Goal: Transaction & Acquisition: Purchase product/service

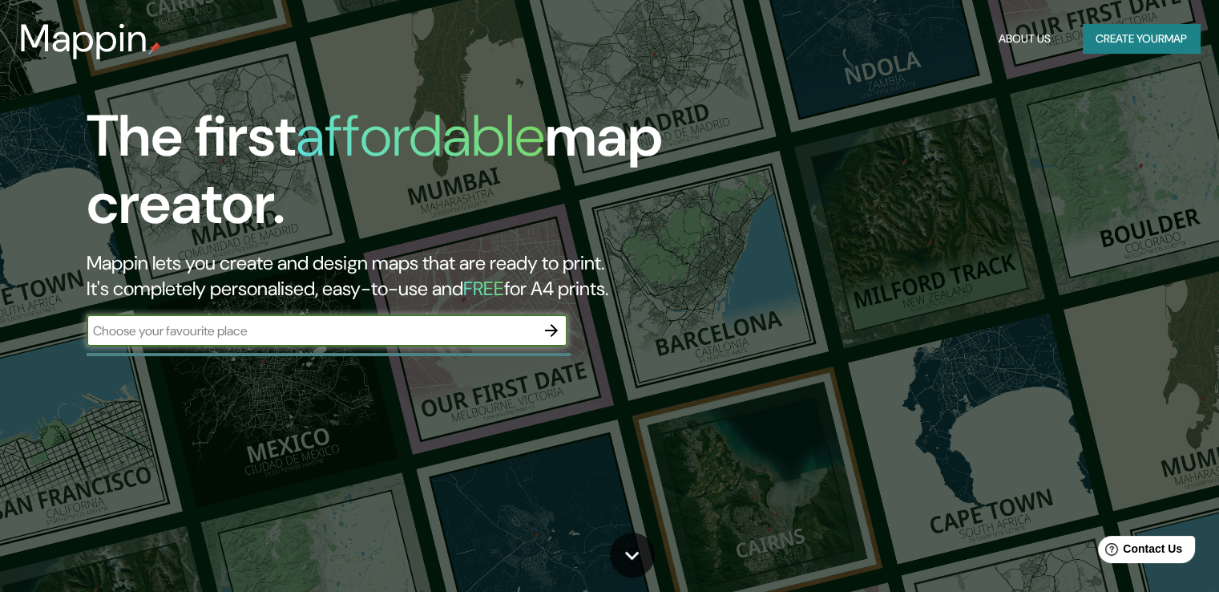
click at [427, 338] on input "text" at bounding box center [311, 331] width 449 height 18
click at [427, 330] on input "text" at bounding box center [311, 331] width 449 height 18
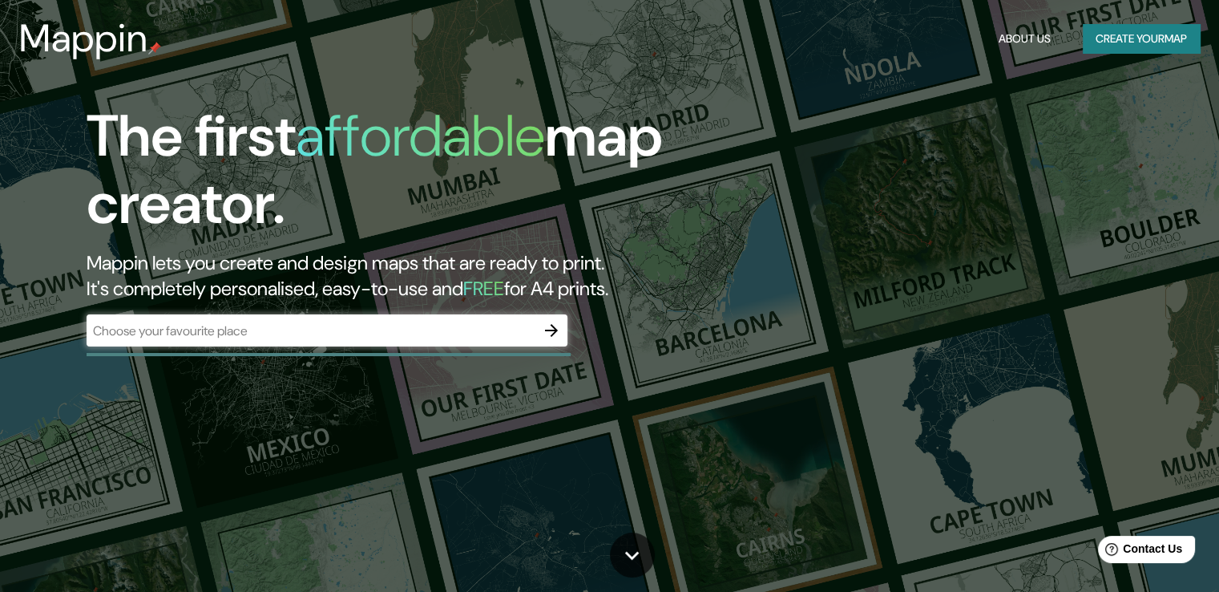
click at [425, 318] on div "​" at bounding box center [327, 330] width 481 height 32
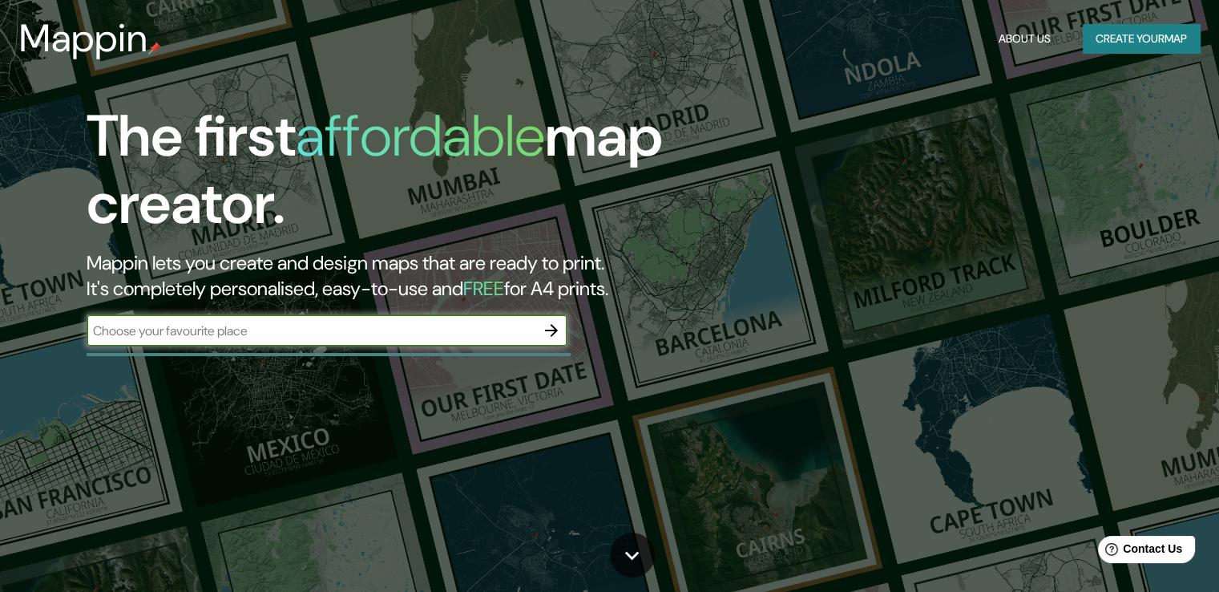
click at [429, 334] on input "text" at bounding box center [311, 331] width 449 height 18
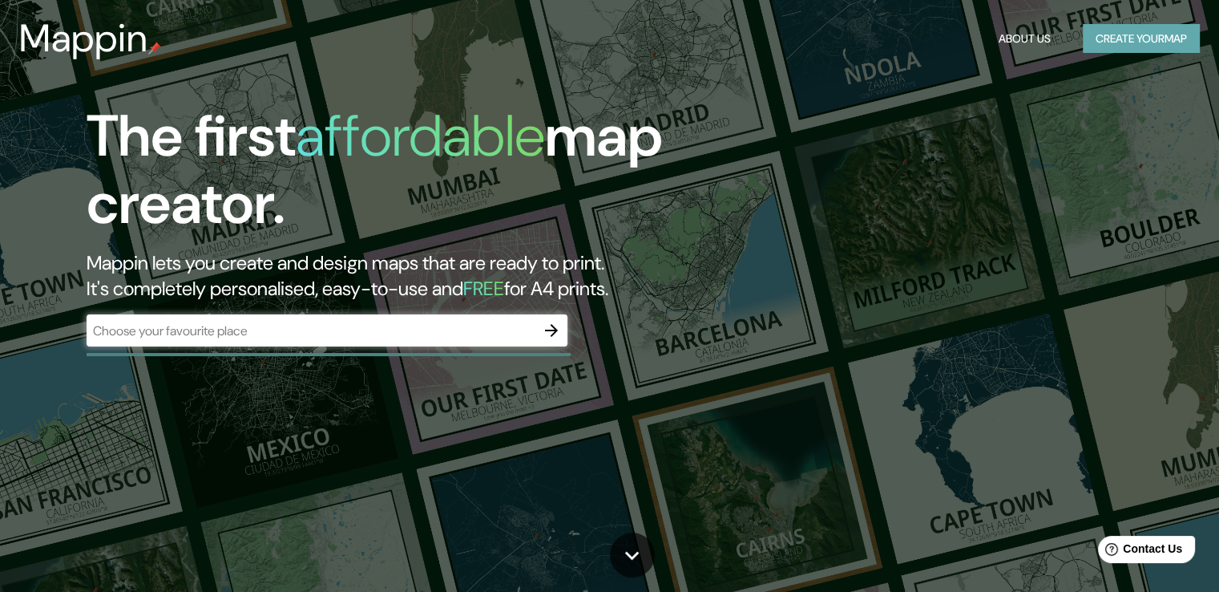
click at [1155, 47] on button "Create your map" at bounding box center [1141, 39] width 117 height 30
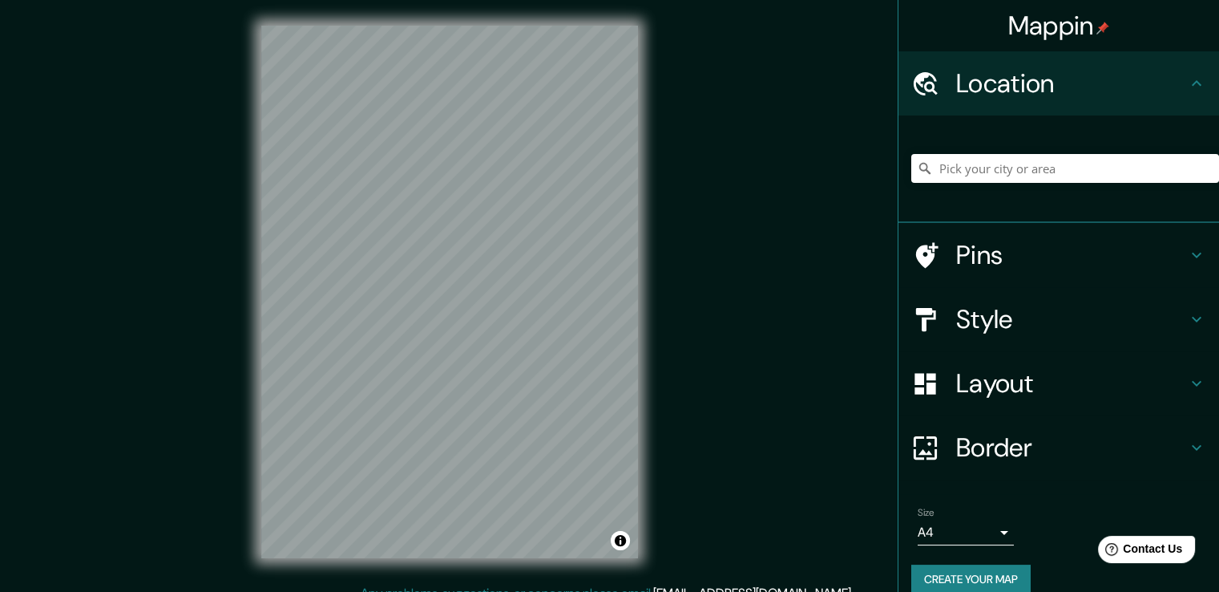
click at [956, 258] on h4 "Pins" at bounding box center [1071, 255] width 231 height 32
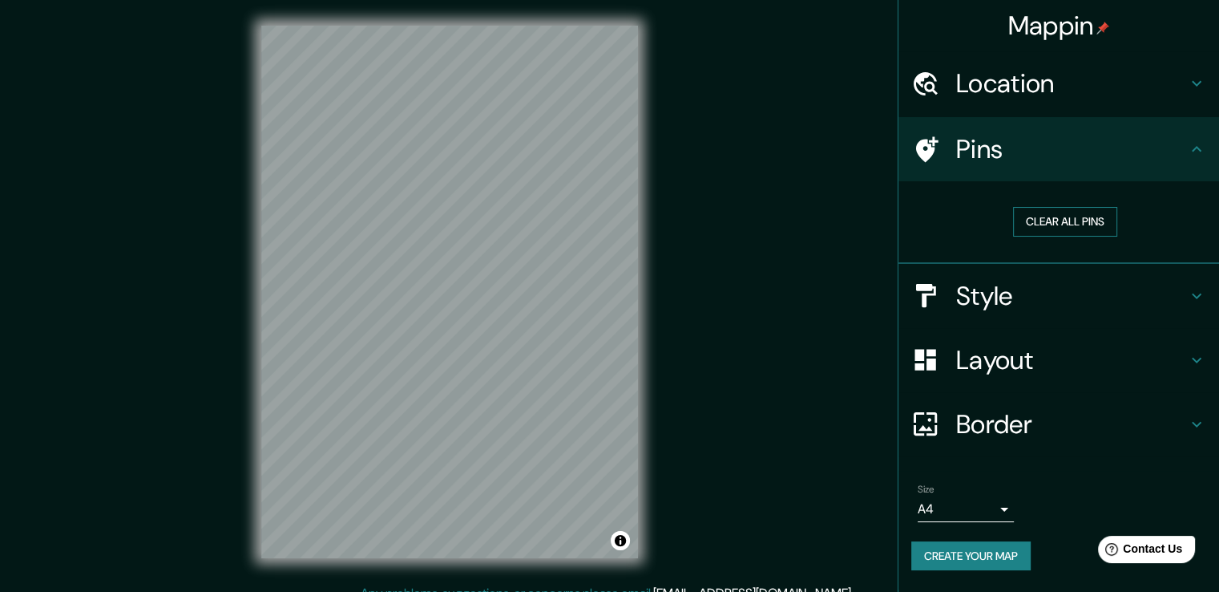
click at [1049, 221] on button "Clear all pins" at bounding box center [1065, 222] width 104 height 30
click at [728, 241] on div "Mappin Location Pins Clear all pins Style Layout Border Choose a border. Hint :…" at bounding box center [609, 304] width 1219 height 609
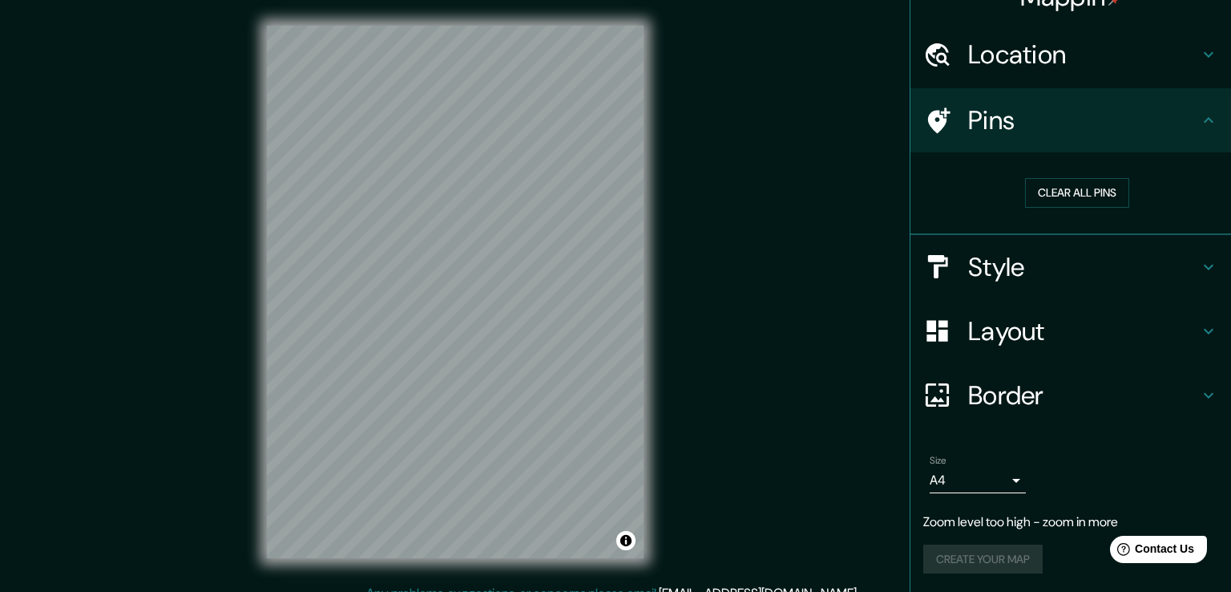
click at [975, 475] on body "Mappin Location Pins Clear all pins Style Layout Border Choose a border. Hint :…" at bounding box center [615, 296] width 1231 height 592
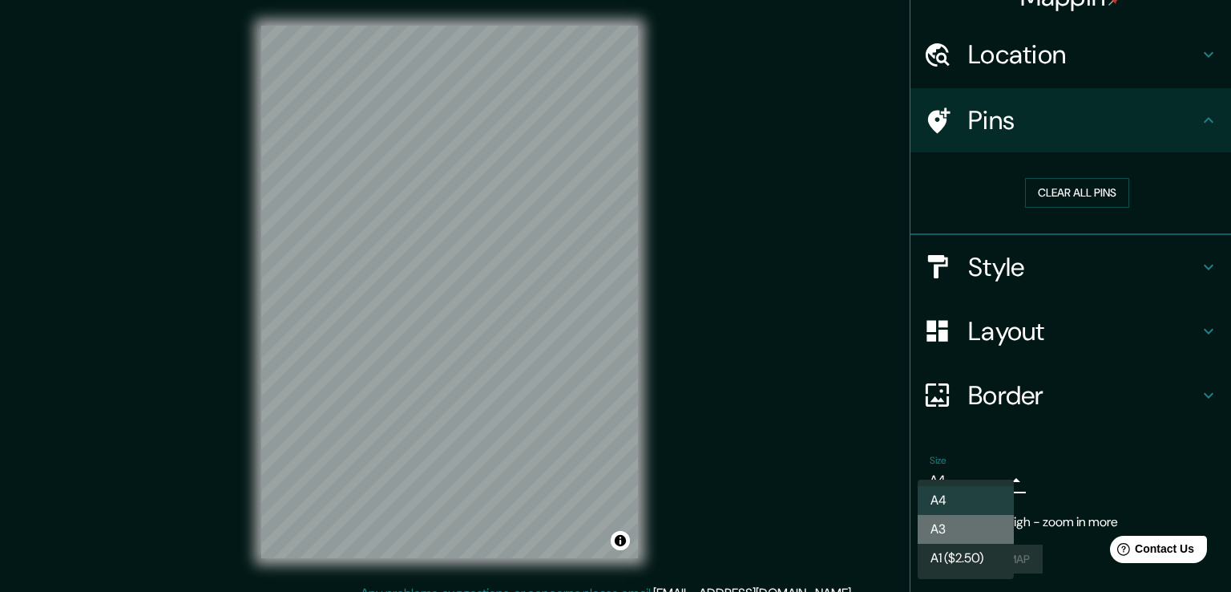
click at [974, 536] on li "A3" at bounding box center [966, 529] width 96 height 29
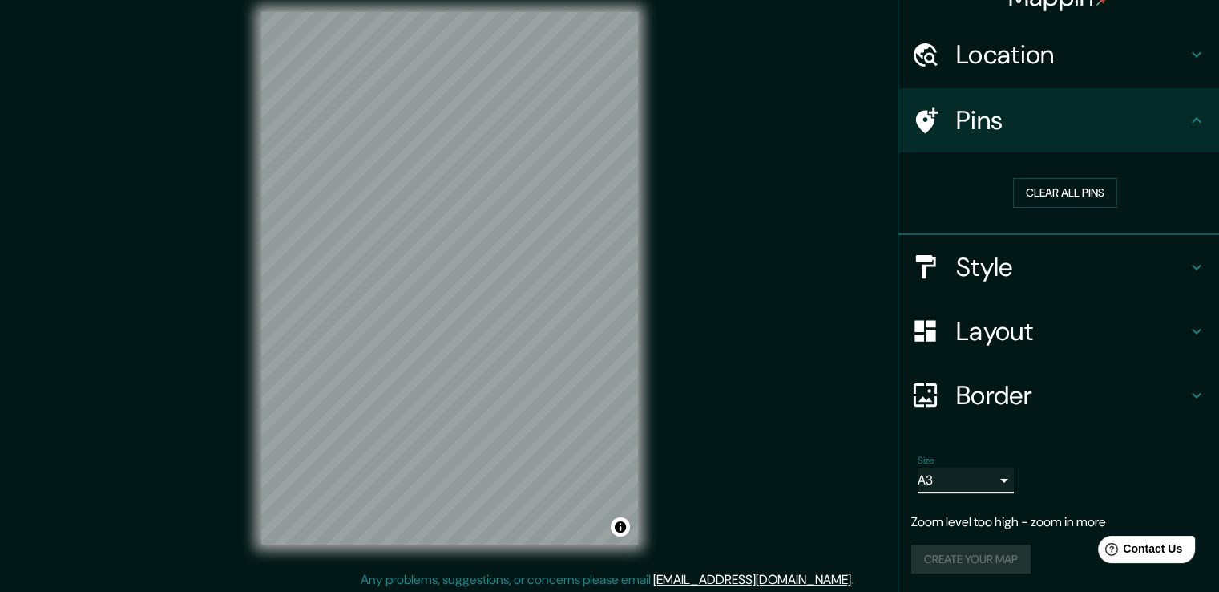
scroll to position [18, 0]
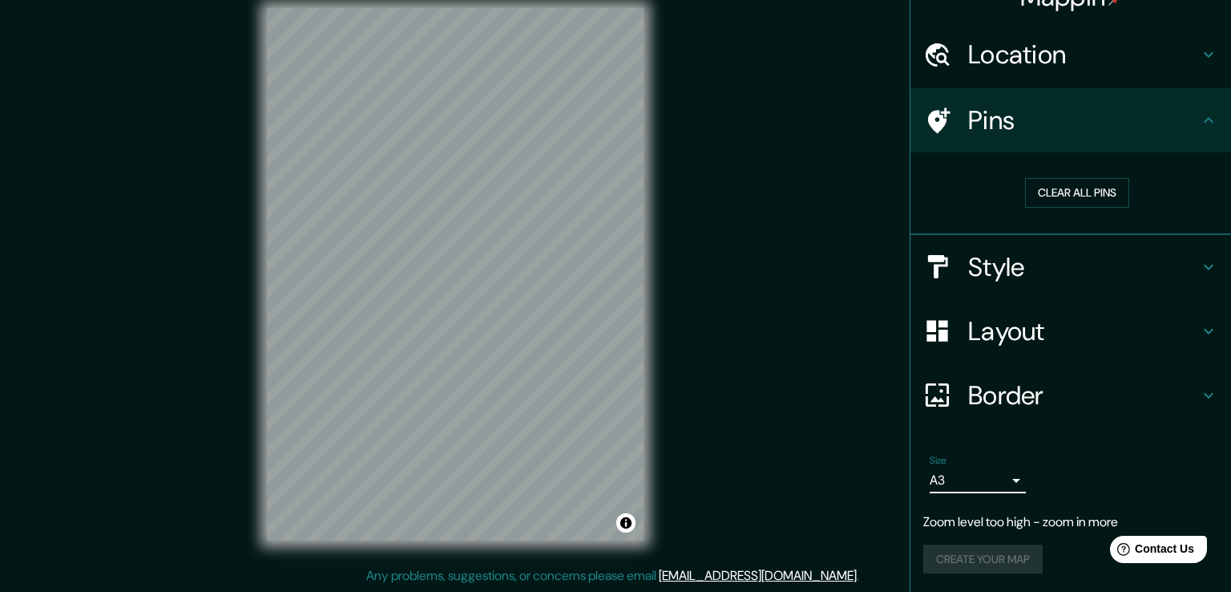
click at [987, 478] on body "Mappin Location Pins Clear all pins Style Layout Border Choose a border. Hint :…" at bounding box center [615, 278] width 1231 height 592
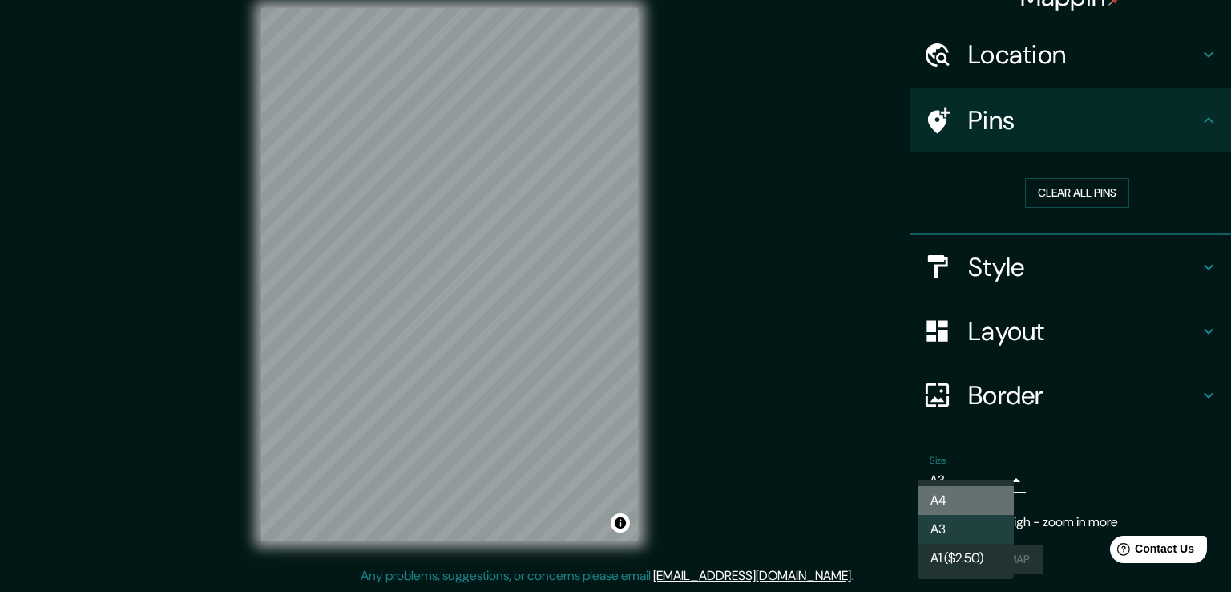
click at [975, 508] on li "A4" at bounding box center [966, 500] width 96 height 29
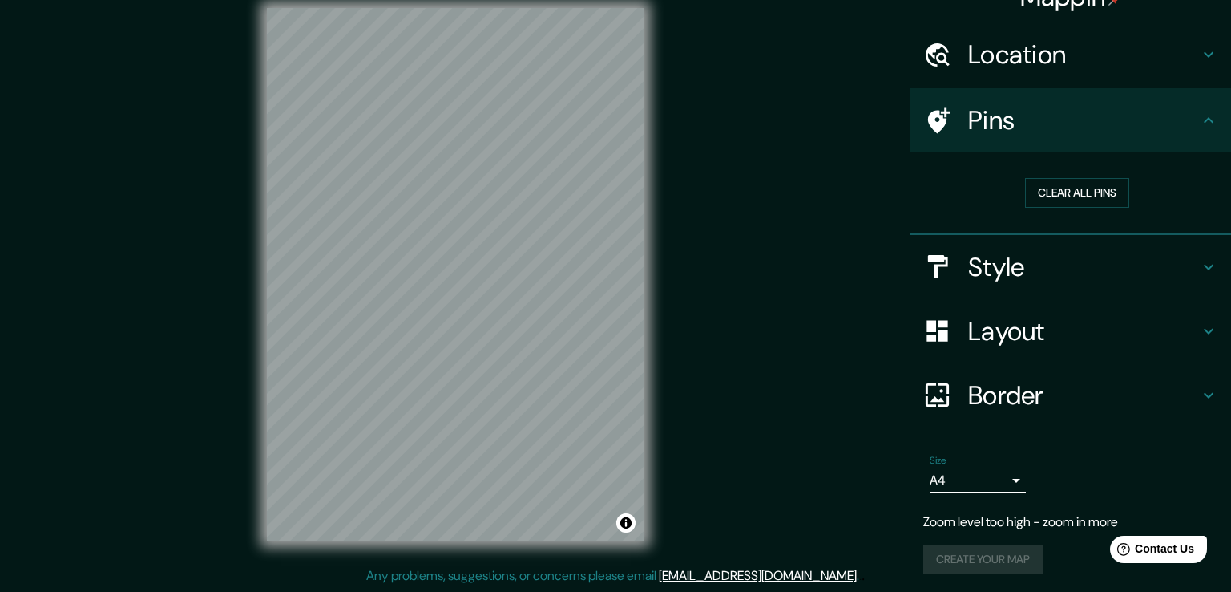
click at [982, 479] on body "Mappin Location Pins Clear all pins Style Layout Border Choose a border. Hint :…" at bounding box center [615, 278] width 1231 height 592
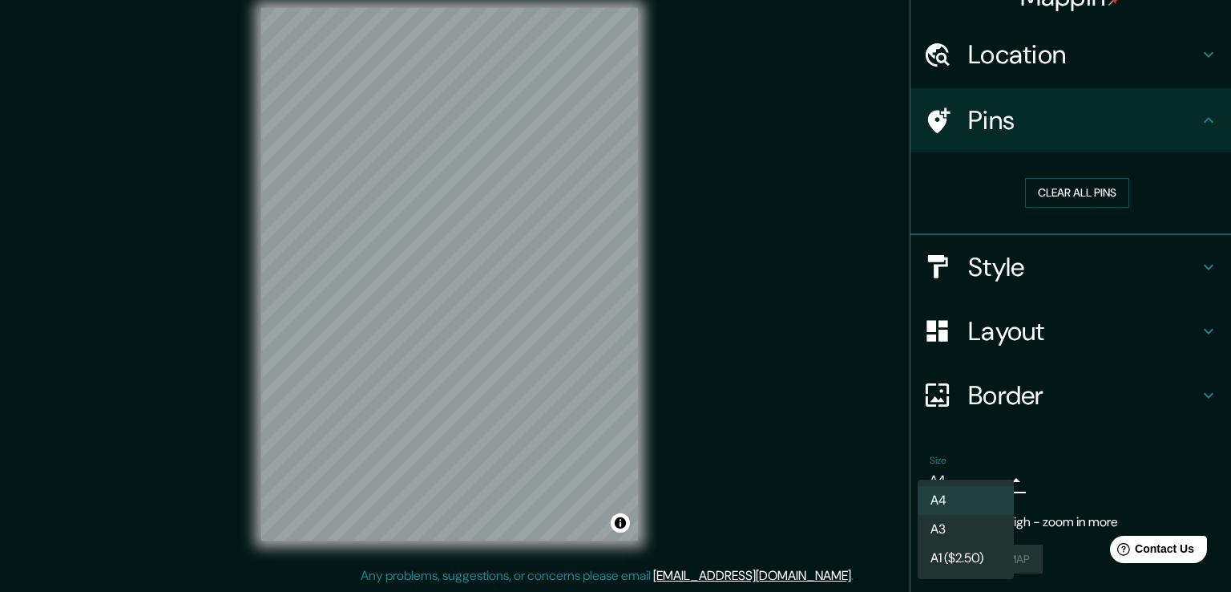
click at [981, 524] on li "A3" at bounding box center [966, 529] width 96 height 29
type input "a4"
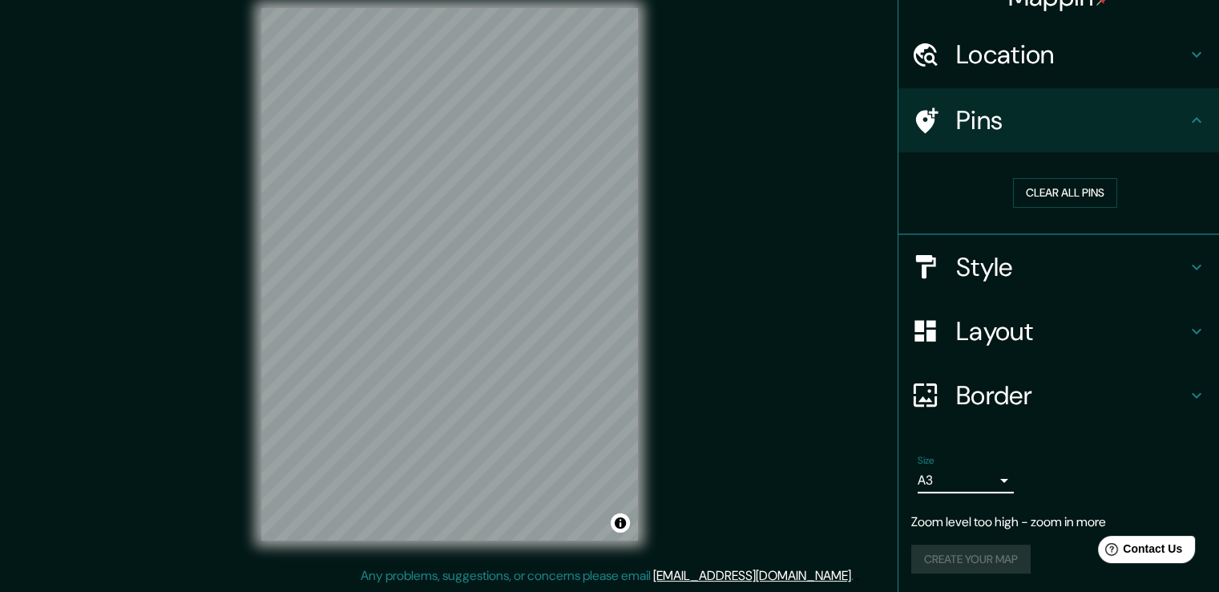
drag, startPoint x: 1005, startPoint y: 427, endPoint x: 1005, endPoint y: 416, distance: 11.3
click at [1005, 421] on ul "Location Pins Clear all pins Style Layout Border Choose a border. Hint : you ca…" at bounding box center [1059, 307] width 321 height 570
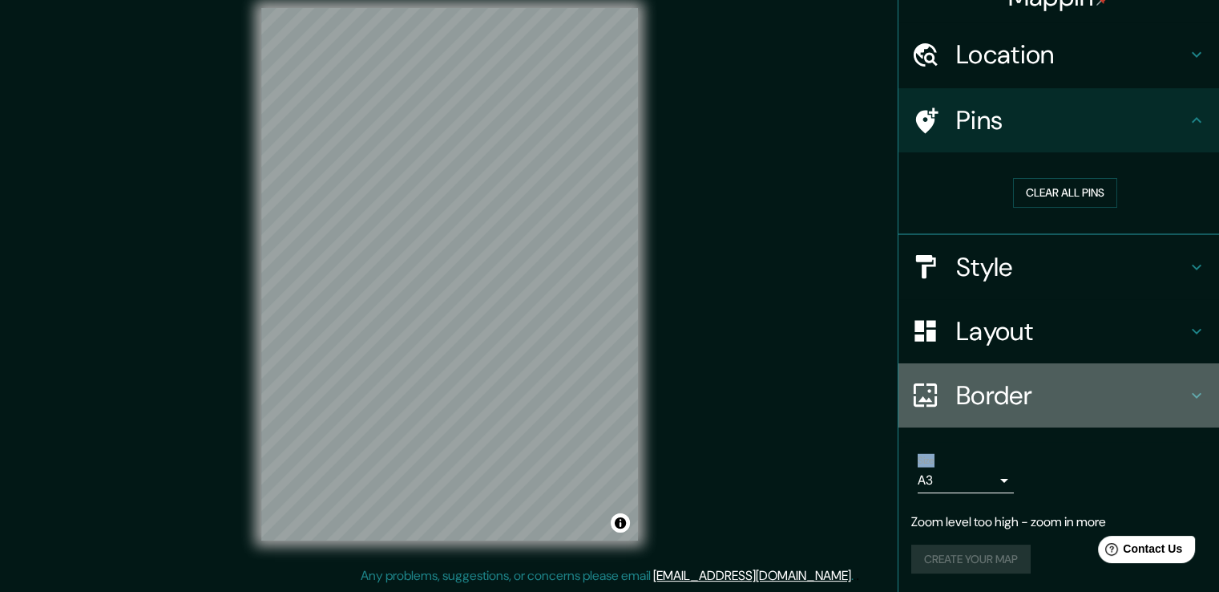
click at [1005, 408] on h4 "Border" at bounding box center [1071, 395] width 231 height 32
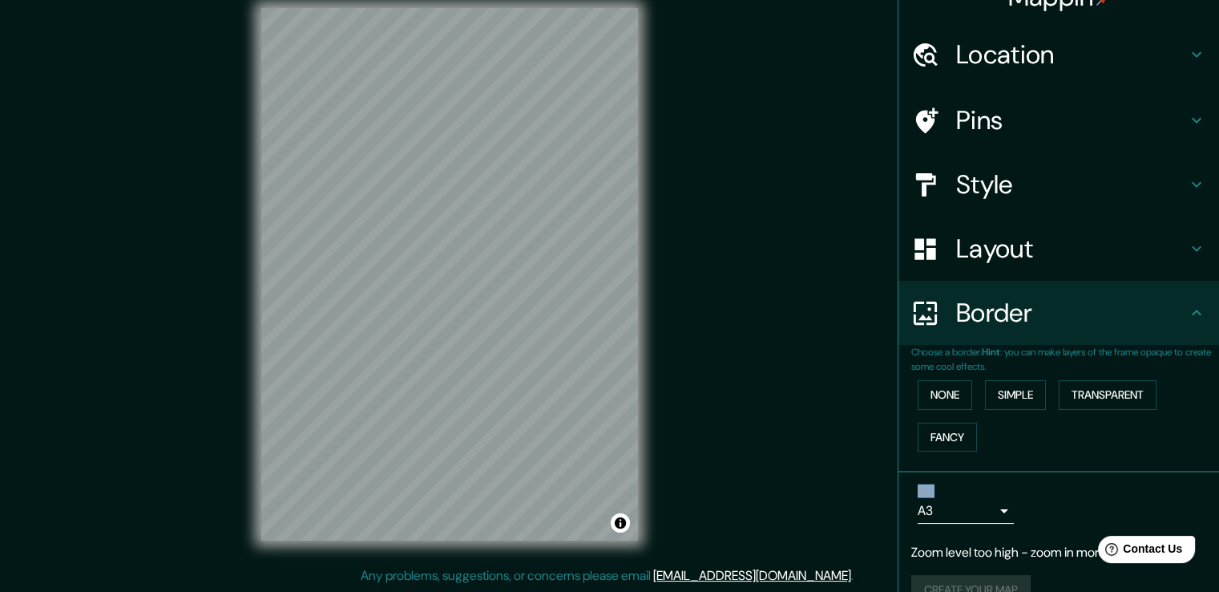
click at [1042, 254] on h4 "Layout" at bounding box center [1071, 249] width 231 height 32
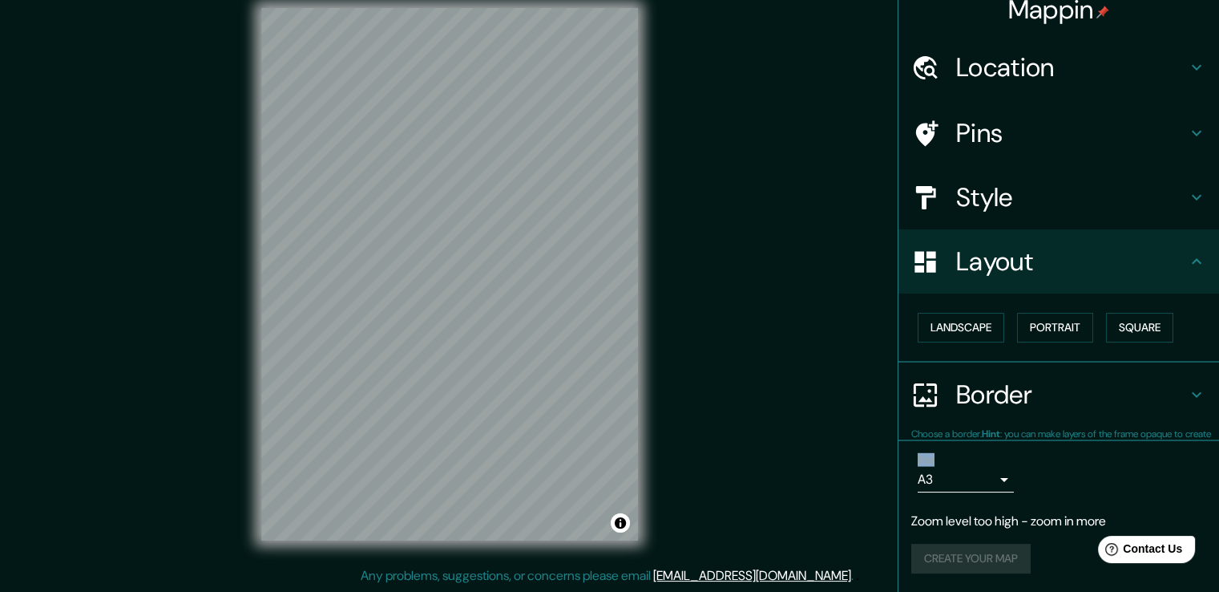
scroll to position [16, 0]
click at [1041, 206] on h4 "Style" at bounding box center [1071, 197] width 231 height 32
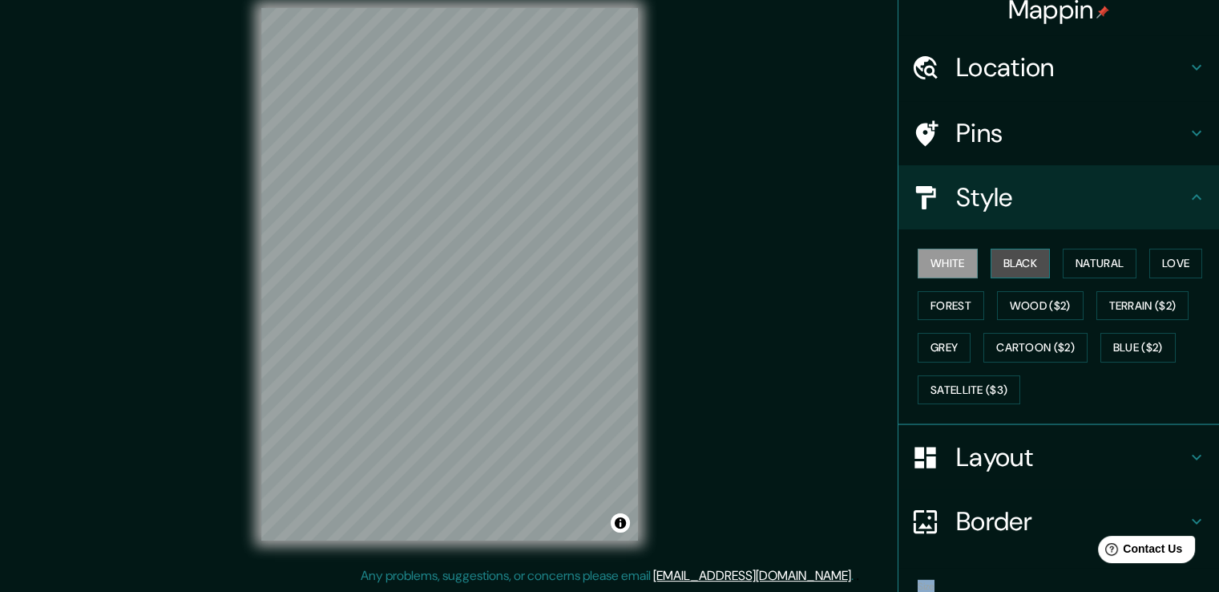
click at [1020, 264] on button "Black" at bounding box center [1021, 264] width 60 height 30
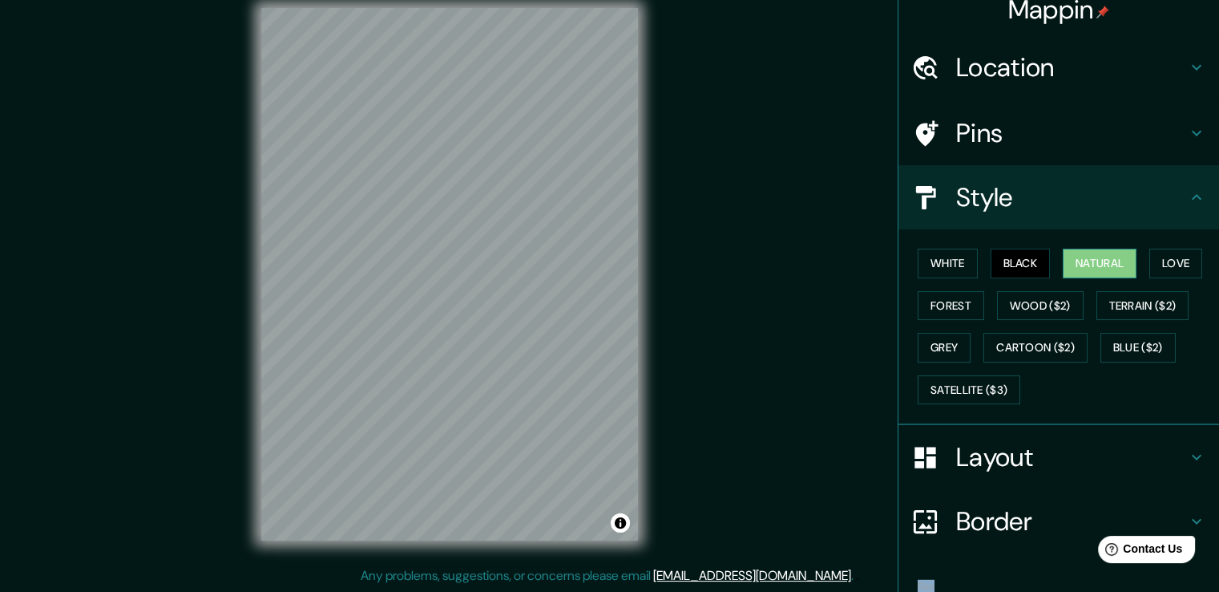
click at [1063, 264] on button "Natural" at bounding box center [1100, 264] width 74 height 30
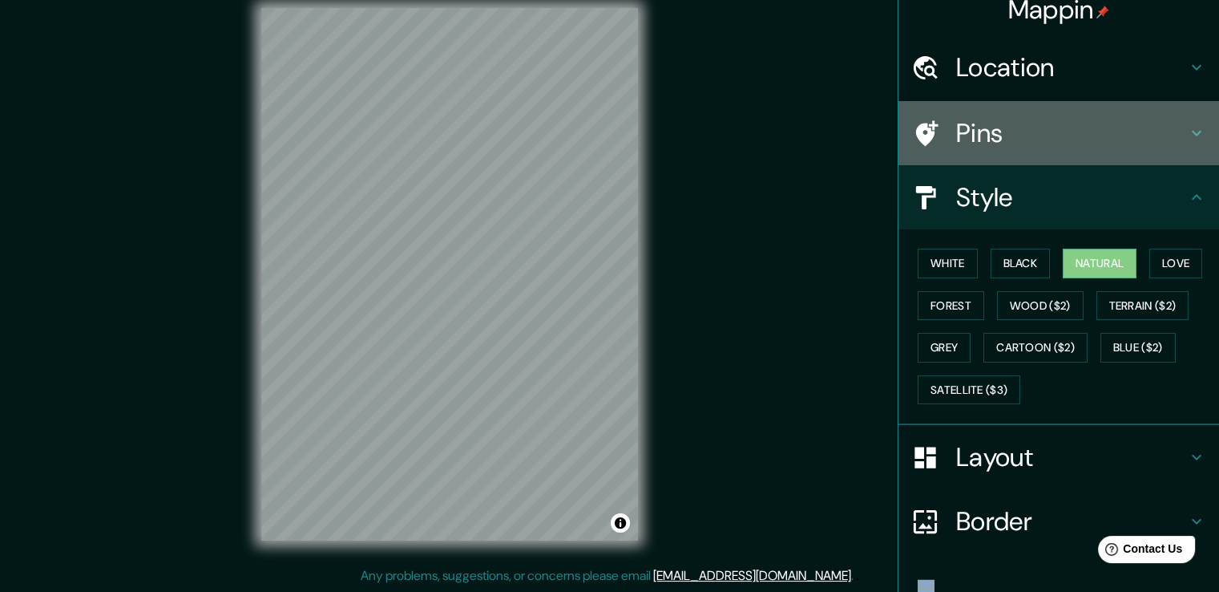
click at [961, 124] on h4 "Pins" at bounding box center [1071, 133] width 231 height 32
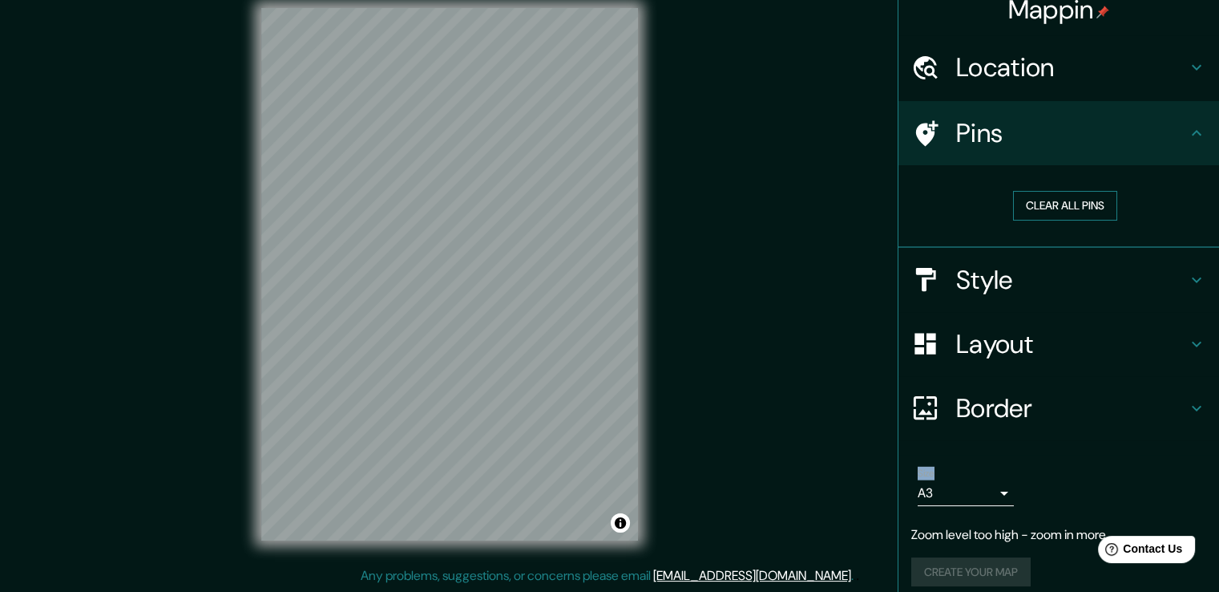
click at [1072, 200] on button "Clear all pins" at bounding box center [1065, 206] width 104 height 30
click at [1071, 203] on button "Clear all pins" at bounding box center [1065, 206] width 104 height 30
click at [1037, 98] on div "Location" at bounding box center [1059, 67] width 321 height 64
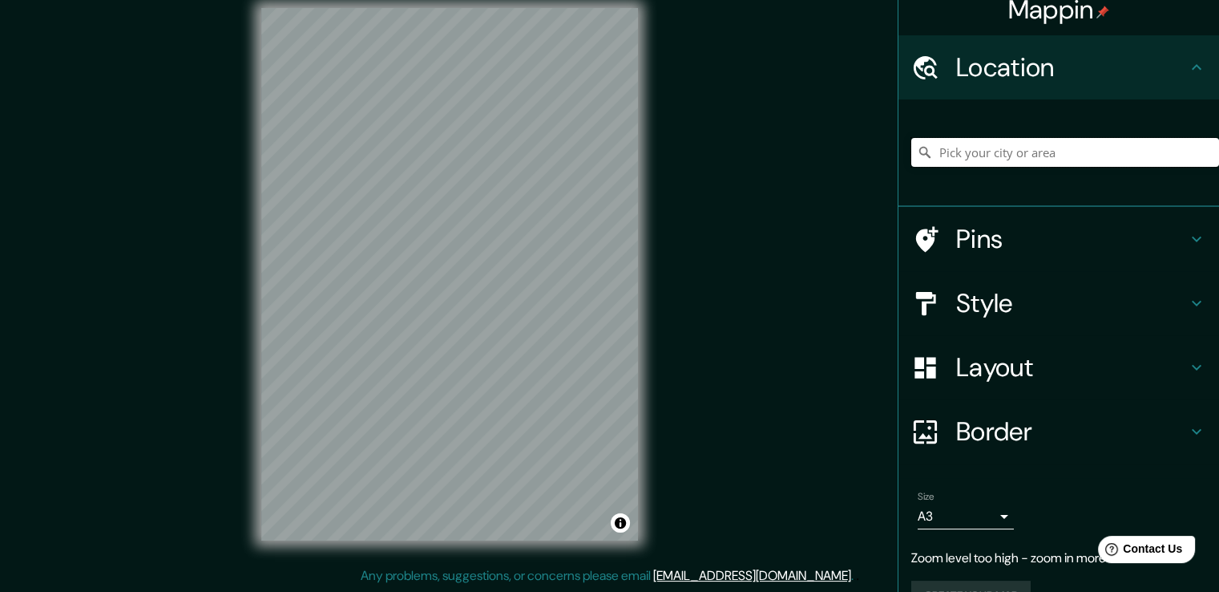
click at [1030, 151] on input "Pick your city or area" at bounding box center [1066, 152] width 308 height 29
click at [1072, 157] on input "Pick your city or area" at bounding box center [1066, 152] width 308 height 29
paste input "Parroquia [STREET_ADDRESS][DEMOGRAPHIC_DATA][PERSON_NAME]"
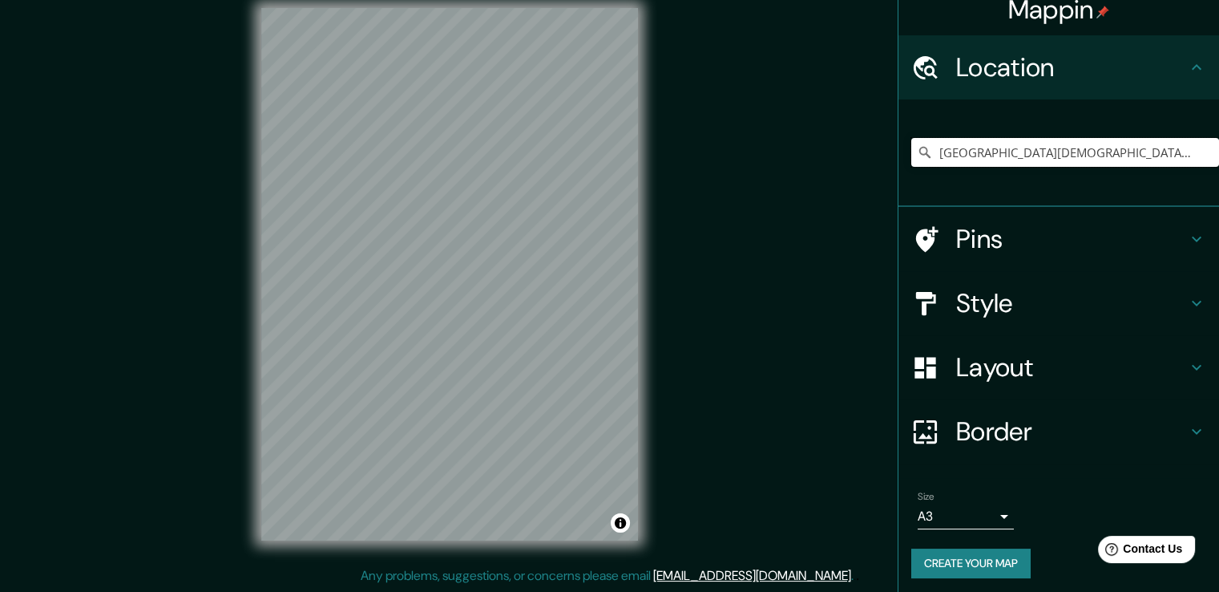
type input "[GEOGRAPHIC_DATA][DEMOGRAPHIC_DATA], [GEOGRAPHIC_DATA], [GEOGRAPHIC_DATA][PERSO…"
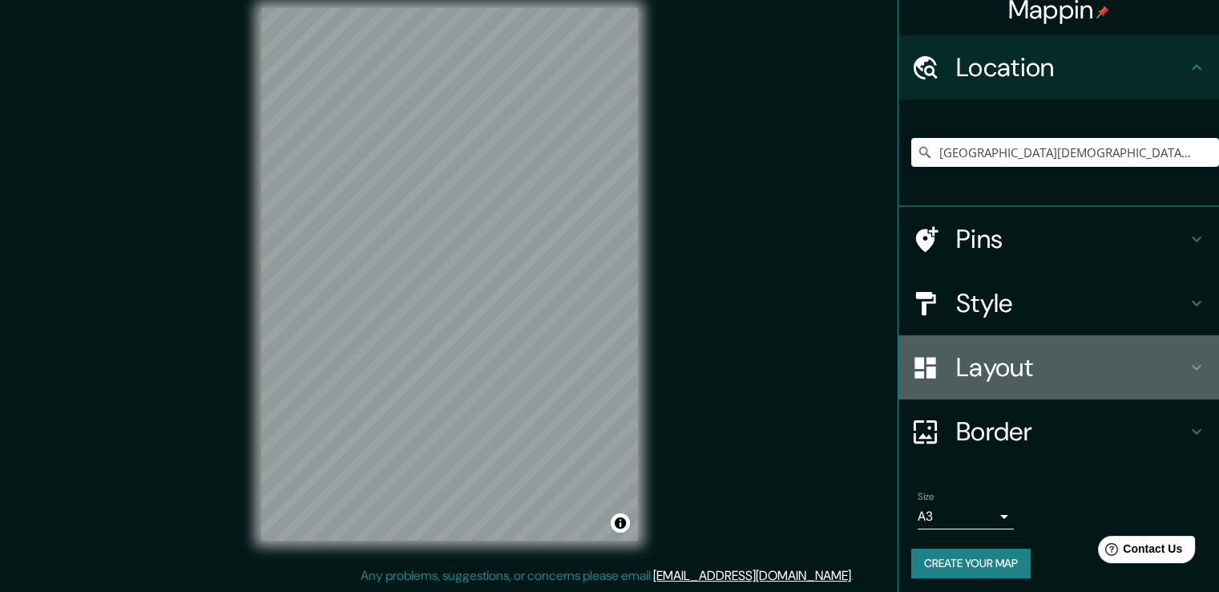
click at [978, 373] on h4 "Layout" at bounding box center [1071, 367] width 231 height 32
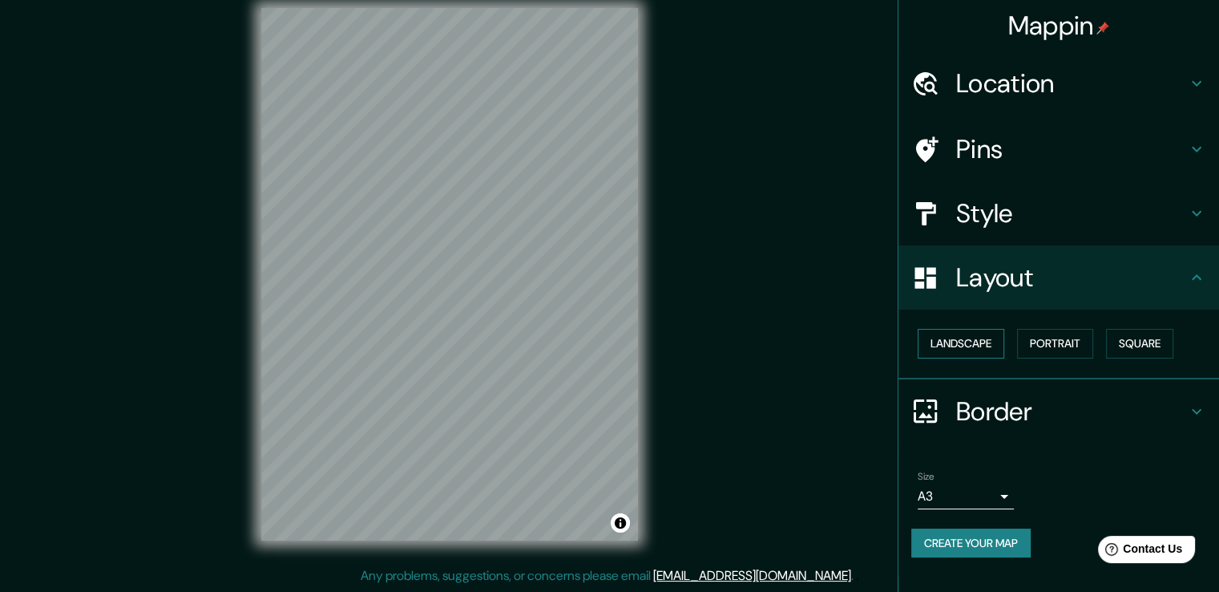
click at [956, 338] on button "Landscape" at bounding box center [961, 344] width 87 height 30
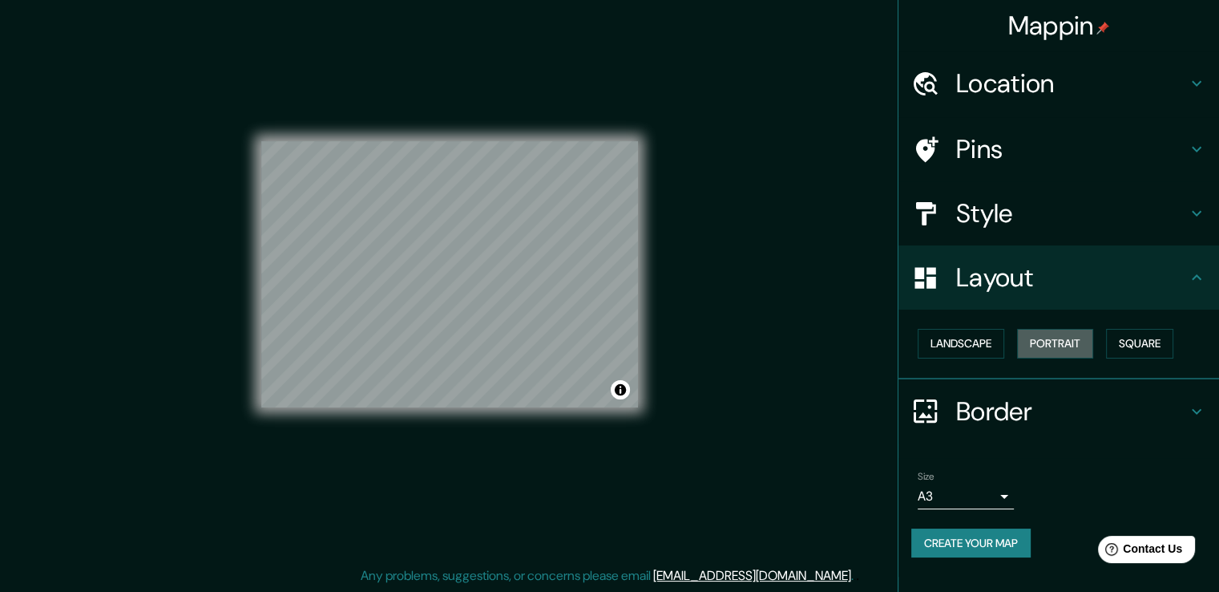
drag, startPoint x: 1035, startPoint y: 342, endPoint x: 1135, endPoint y: 326, distance: 101.5
click at [1036, 342] on button "Portrait" at bounding box center [1055, 344] width 76 height 30
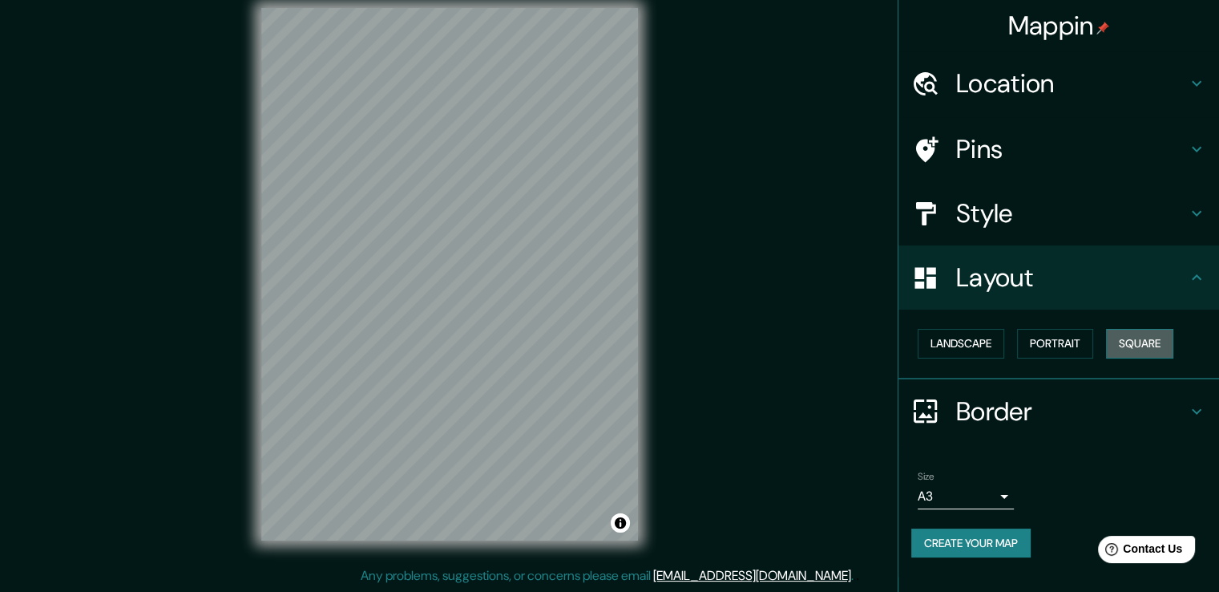
click at [1159, 337] on button "Square" at bounding box center [1139, 344] width 67 height 30
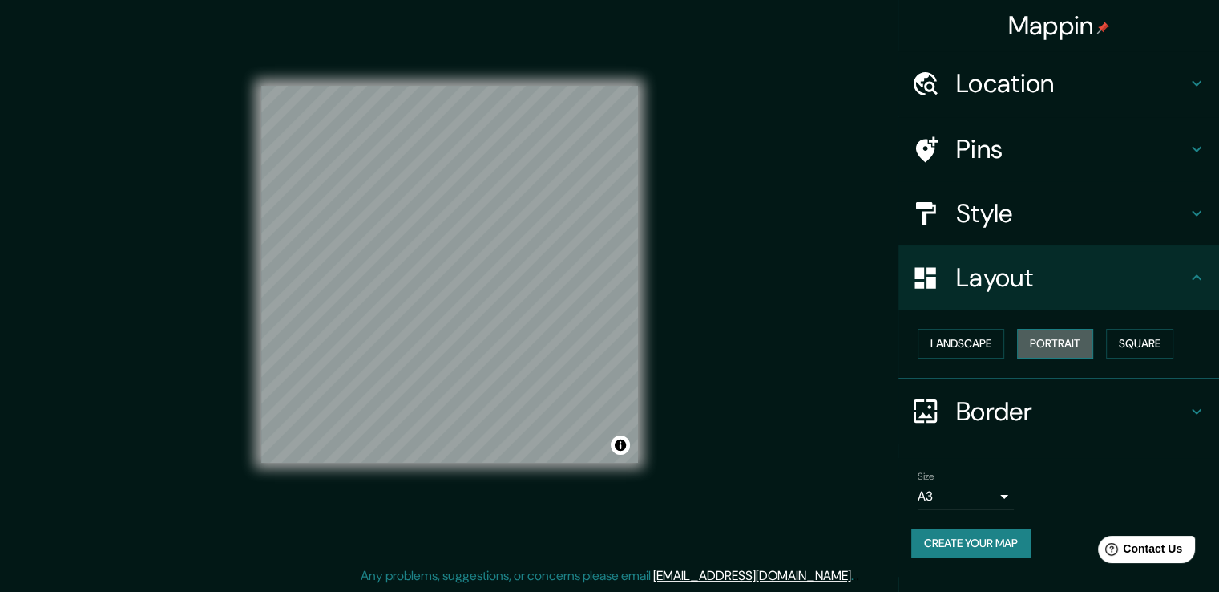
click at [1094, 340] on button "Portrait" at bounding box center [1055, 344] width 76 height 30
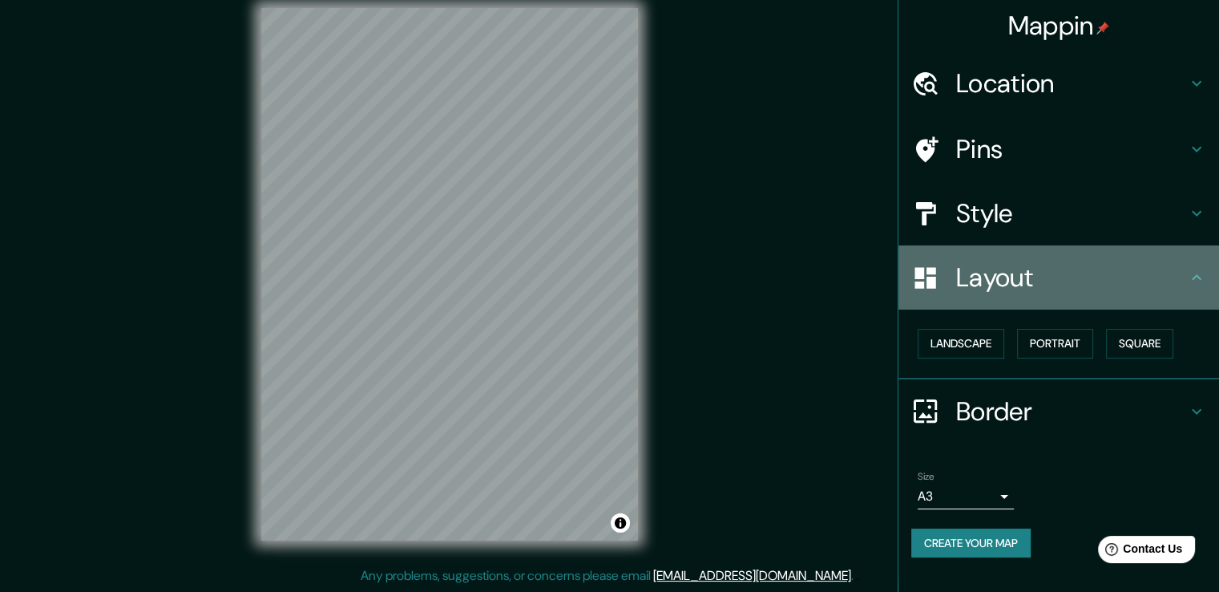
click at [1086, 297] on div "Layout" at bounding box center [1059, 277] width 321 height 64
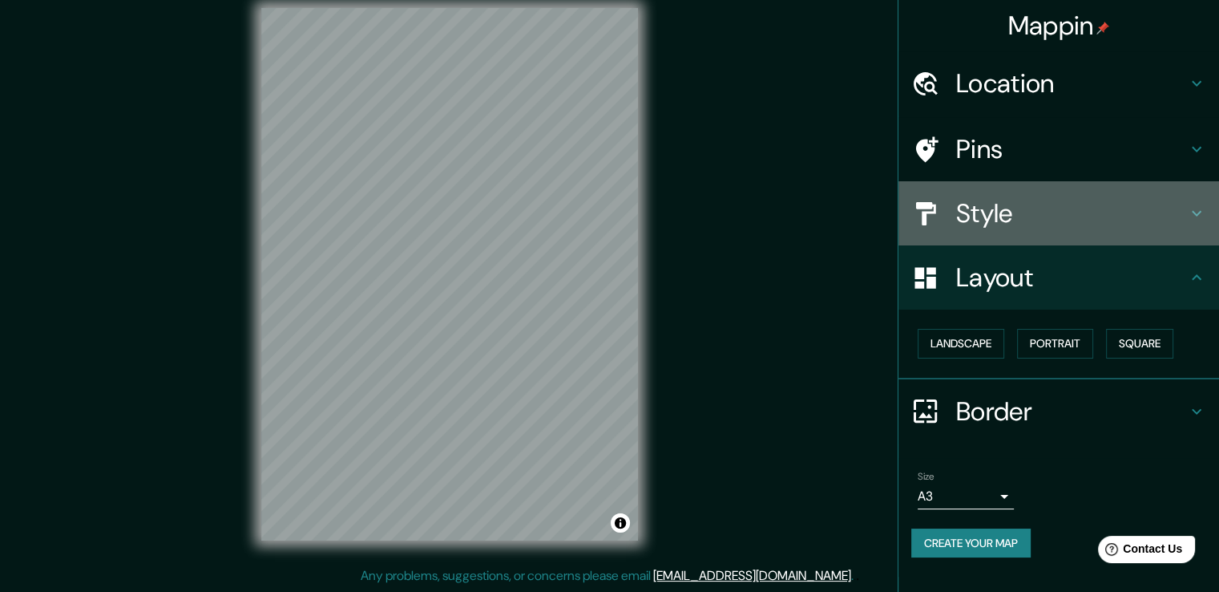
click at [1065, 225] on h4 "Style" at bounding box center [1071, 213] width 231 height 32
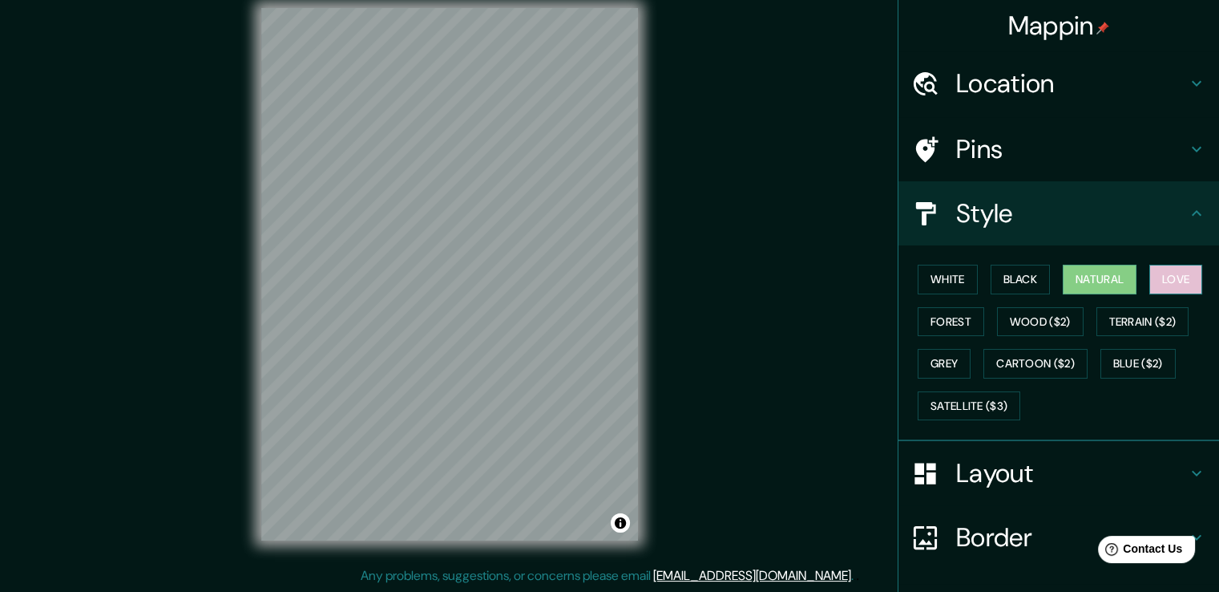
click at [1167, 267] on button "Love" at bounding box center [1176, 280] width 53 height 30
click at [936, 318] on button "Forest" at bounding box center [951, 322] width 67 height 30
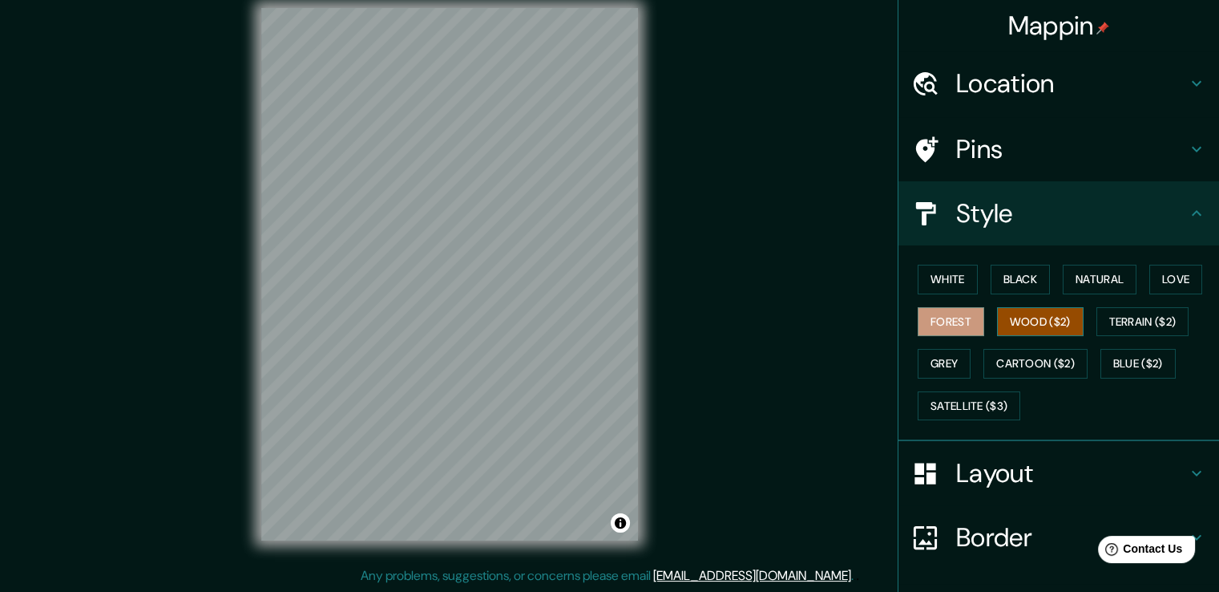
click at [1008, 329] on button "Wood ($2)" at bounding box center [1040, 322] width 87 height 30
click at [1102, 329] on button "Terrain ($2)" at bounding box center [1143, 322] width 93 height 30
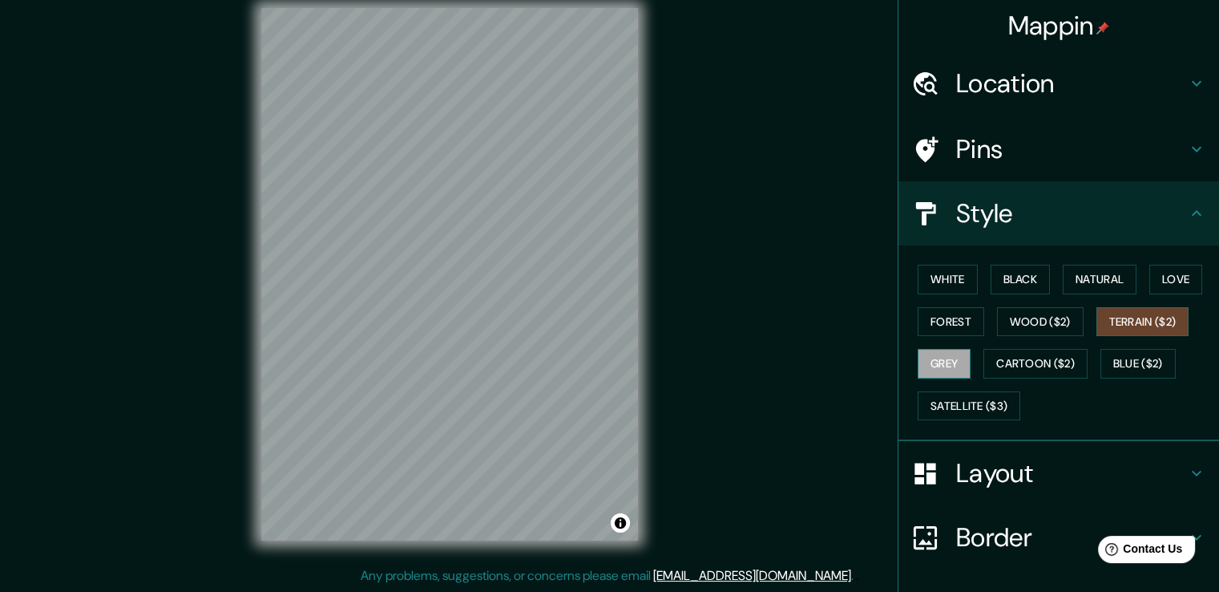
click at [952, 358] on button "Grey" at bounding box center [944, 364] width 53 height 30
click at [1135, 318] on button "Terrain ($2)" at bounding box center [1143, 322] width 93 height 30
click at [1055, 359] on button "Cartoon ($2)" at bounding box center [1036, 364] width 104 height 30
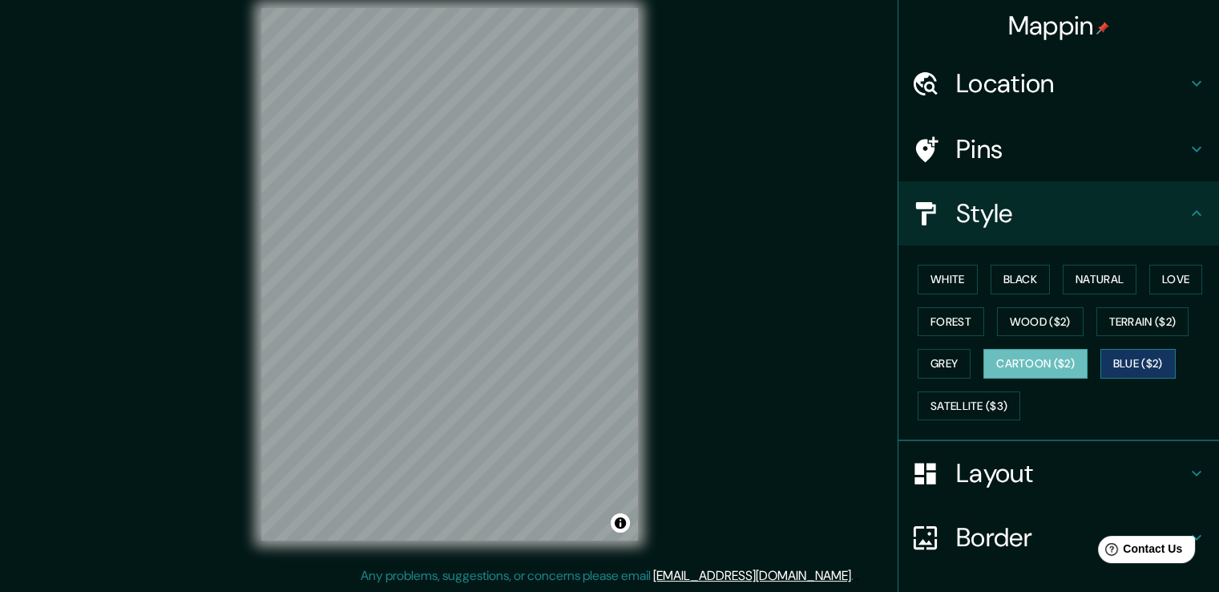
click at [1116, 362] on button "Blue ($2)" at bounding box center [1138, 364] width 75 height 30
click at [934, 360] on button "Grey" at bounding box center [944, 364] width 53 height 30
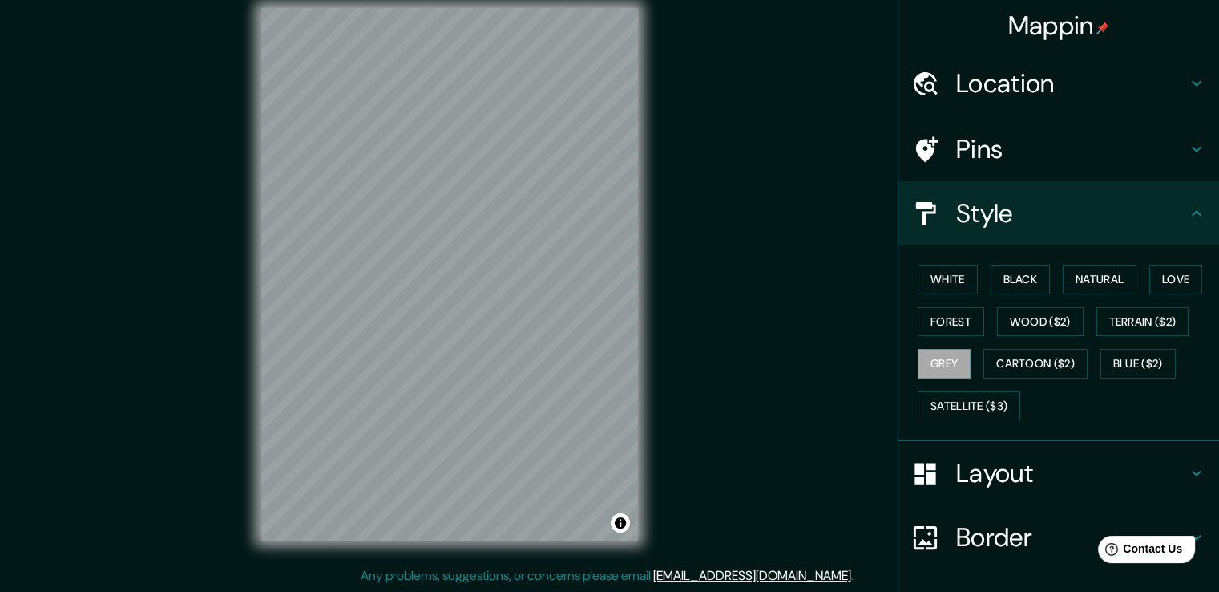
click at [980, 164] on h4 "Pins" at bounding box center [1071, 149] width 231 height 32
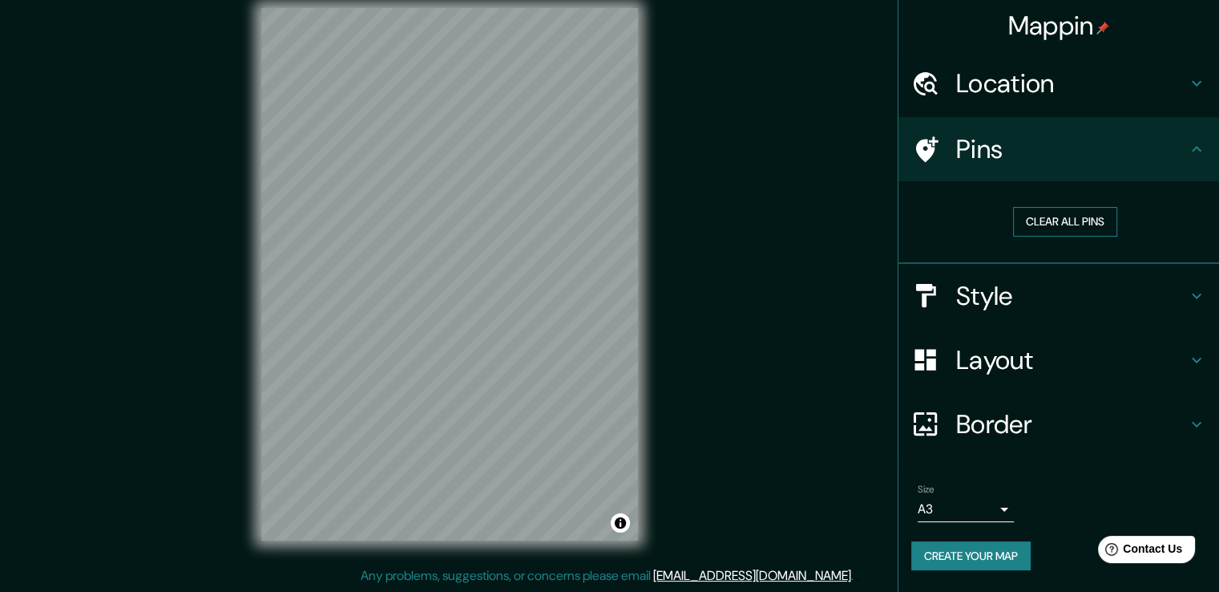
drag, startPoint x: 1013, startPoint y: 214, endPoint x: 1034, endPoint y: 216, distance: 21.7
click at [1017, 216] on button "Clear all pins" at bounding box center [1065, 222] width 104 height 30
click at [1035, 216] on button "Clear all pins" at bounding box center [1065, 222] width 104 height 30
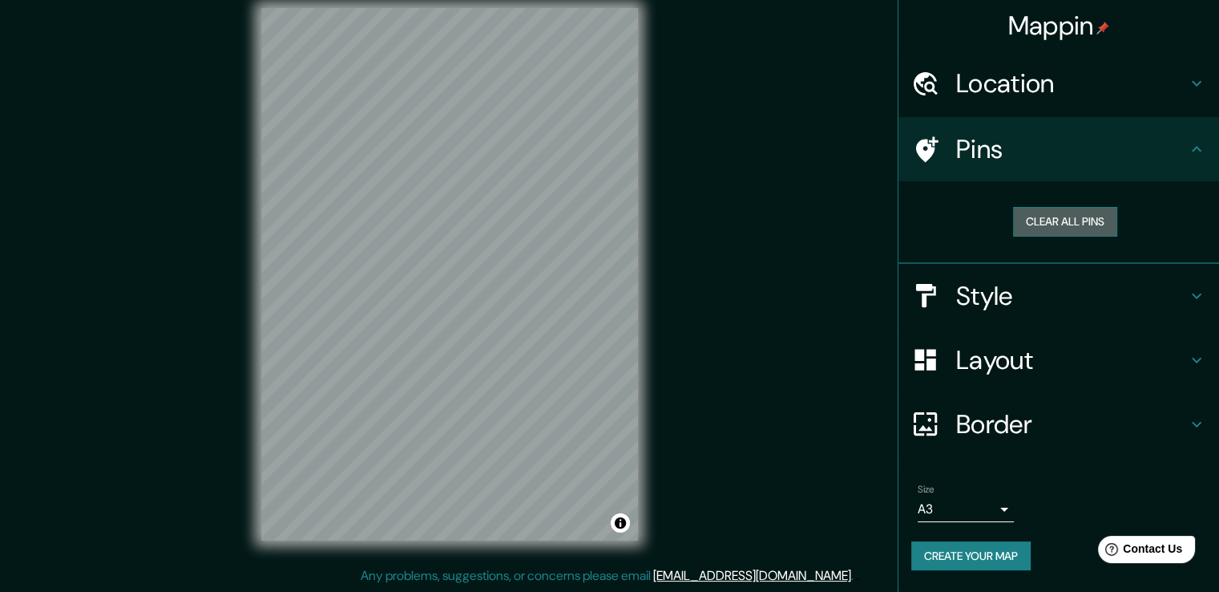
click at [1035, 216] on button "Clear all pins" at bounding box center [1065, 222] width 104 height 30
